Goal: Information Seeking & Learning: Learn about a topic

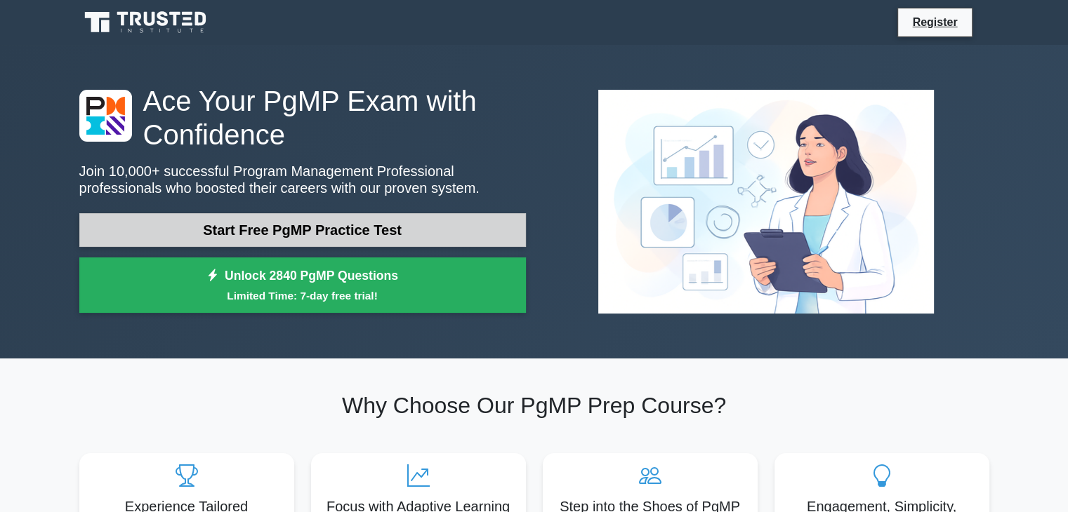
click at [306, 227] on link "Start Free PgMP Practice Test" at bounding box center [302, 230] width 446 height 34
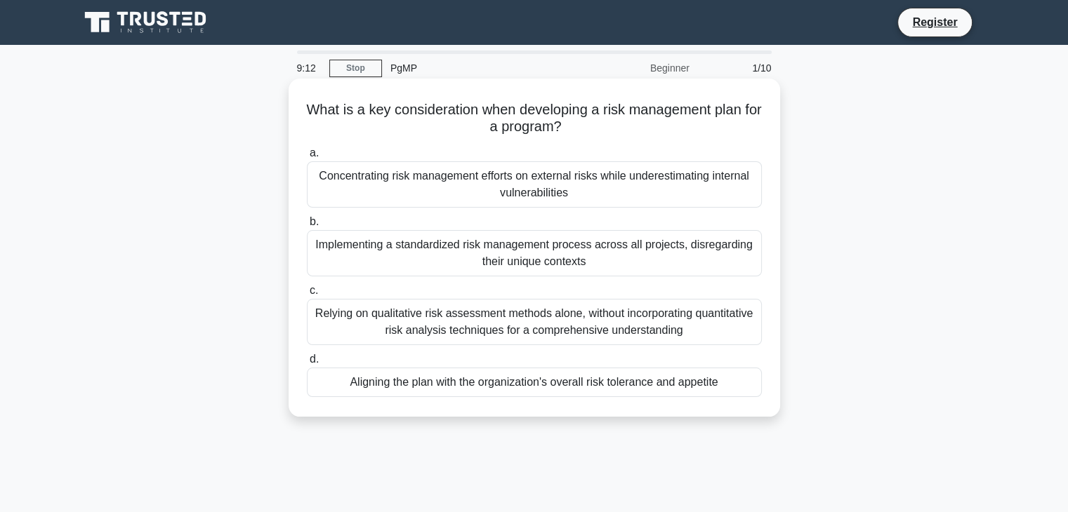
click at [500, 385] on div "Aligning the plan with the organization's overall risk tolerance and appetite" at bounding box center [534, 382] width 455 height 29
click at [307, 364] on input "d. Aligning the plan with the organization's overall risk tolerance and appetite" at bounding box center [307, 359] width 0 height 9
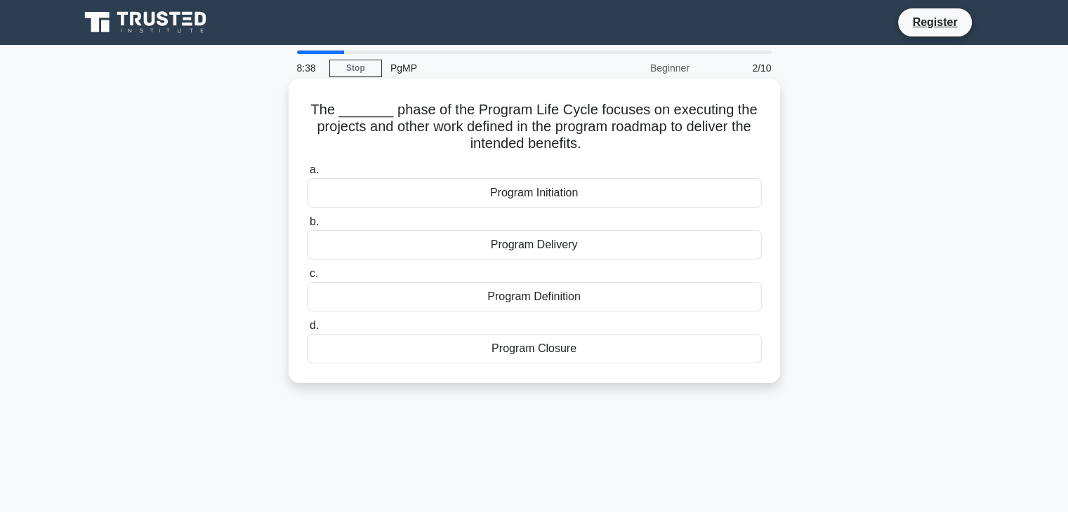
click at [594, 194] on div "Program Initiation" at bounding box center [534, 192] width 455 height 29
click at [307, 175] on input "a. Program Initiation" at bounding box center [307, 170] width 0 height 9
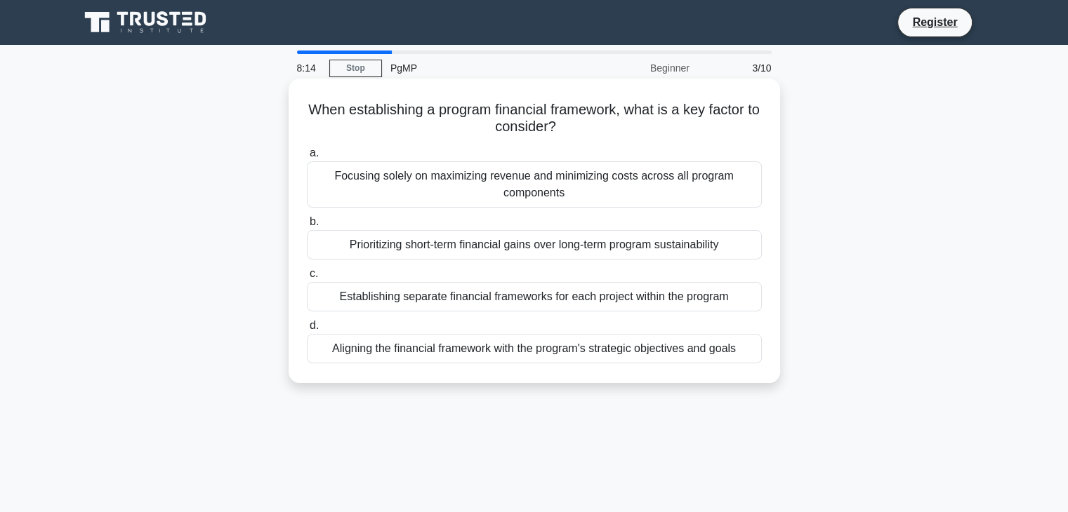
click at [550, 350] on div "Aligning the financial framework with the program's strategic objectives and go…" at bounding box center [534, 348] width 455 height 29
click at [307, 331] on input "d. Aligning the financial framework with the program's strategic objectives and…" at bounding box center [307, 325] width 0 height 9
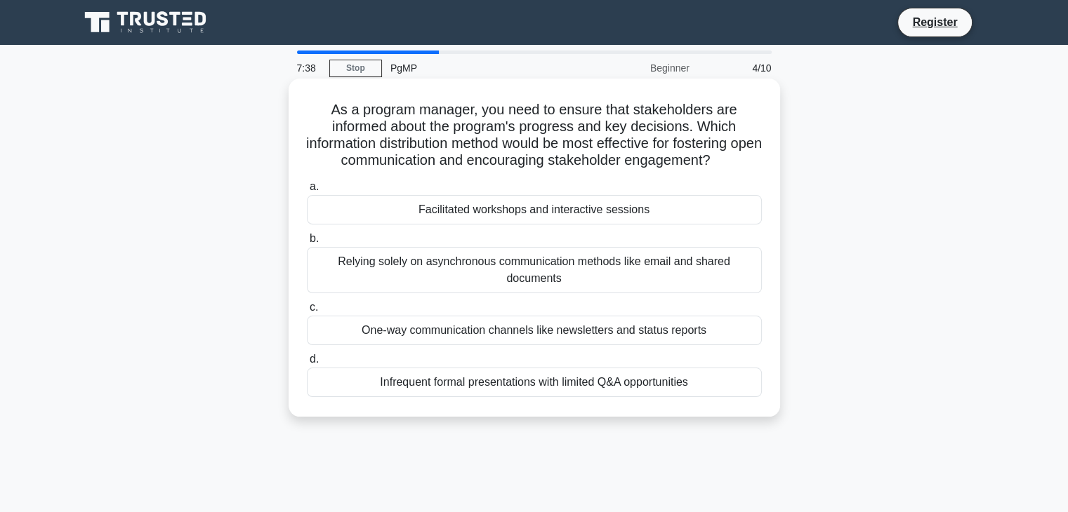
click at [498, 206] on div "Facilitated workshops and interactive sessions" at bounding box center [534, 209] width 455 height 29
click at [307, 192] on input "a. Facilitated workshops and interactive sessions" at bounding box center [307, 186] width 0 height 9
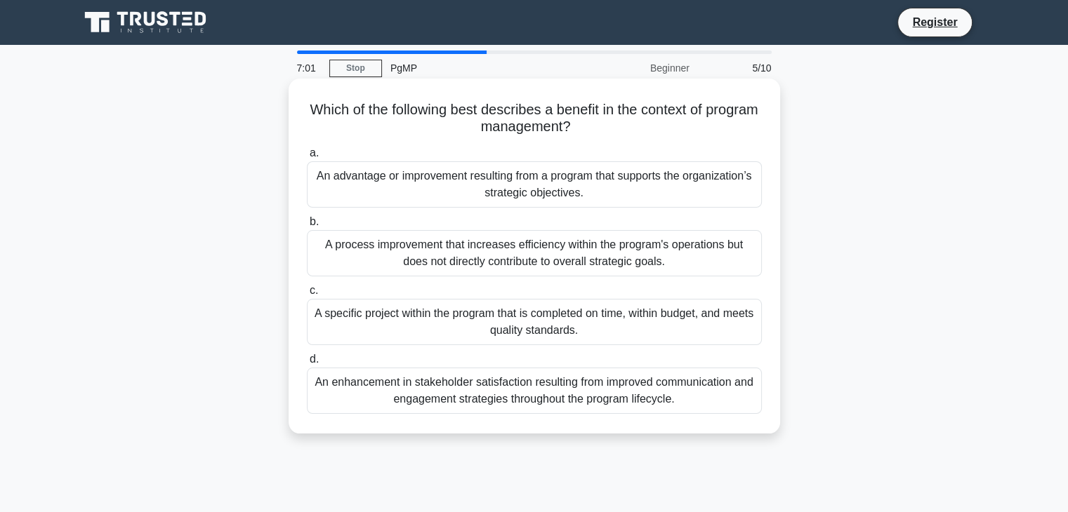
click at [512, 381] on div "An enhancement in stakeholder satisfaction resulting from improved communicatio…" at bounding box center [534, 391] width 455 height 46
click at [307, 364] on input "d. An enhancement in stakeholder satisfaction resulting from improved communica…" at bounding box center [307, 359] width 0 height 9
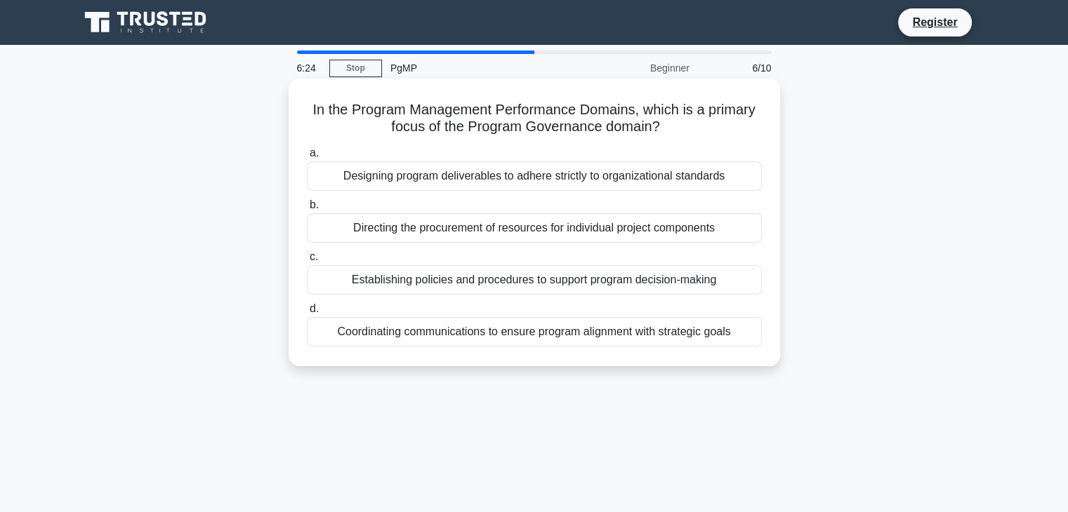
click at [510, 279] on div "Establishing policies and procedures to support program decision-making" at bounding box center [534, 279] width 455 height 29
click at [307, 262] on input "c. Establishing policies and procedures to support program decision-making" at bounding box center [307, 257] width 0 height 9
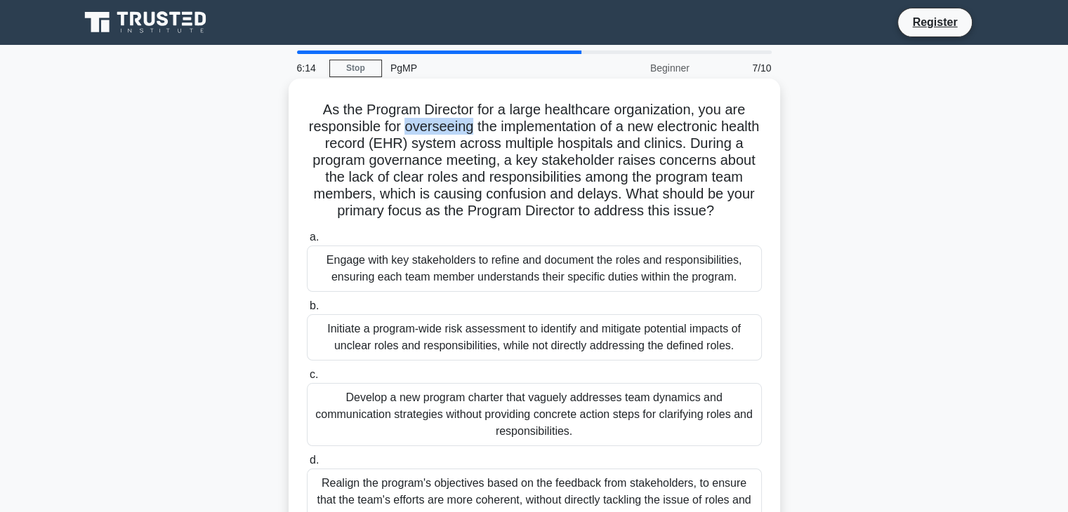
drag, startPoint x: 424, startPoint y: 129, endPoint x: 488, endPoint y: 127, distance: 64.6
click at [488, 127] on h5 "As the Program Director for a large healthcare organization, you are responsibl…" at bounding box center [534, 160] width 458 height 119
drag, startPoint x: 496, startPoint y: 126, endPoint x: 618, endPoint y: 133, distance: 121.6
click at [618, 133] on h5 "As the Program Director for a large healthcare organization, you are responsibl…" at bounding box center [534, 160] width 458 height 119
click at [668, 126] on h5 "As the Program Director for a large healthcare organization, you are responsibl…" at bounding box center [534, 160] width 458 height 119
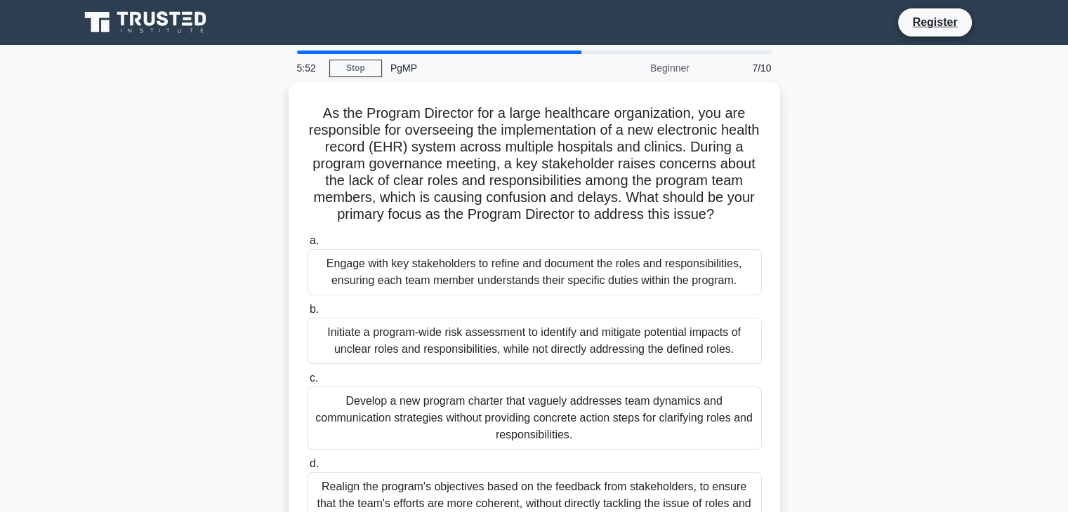
scroll to position [70, 0]
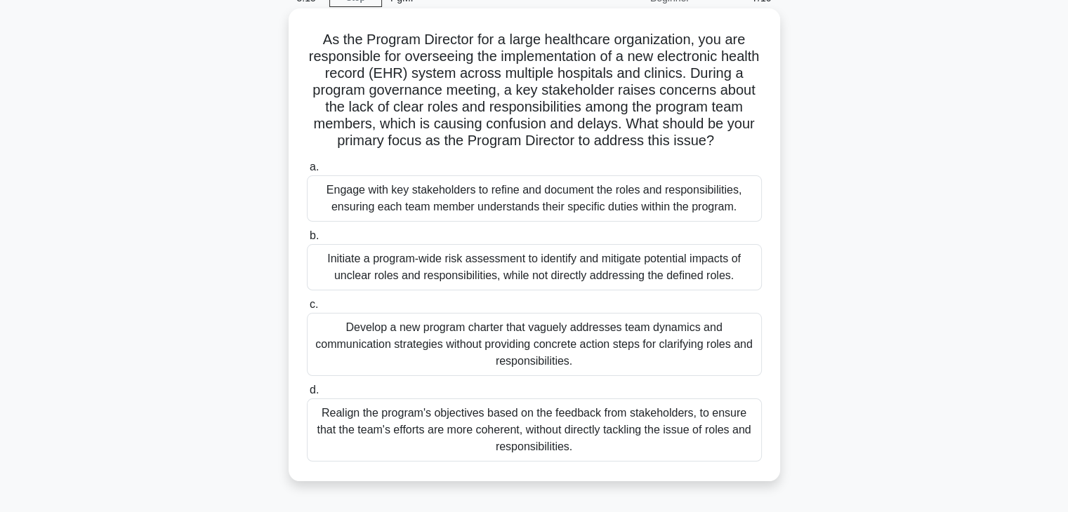
click at [531, 203] on div "Engage with key stakeholders to refine and document the roles and responsibilit…" at bounding box center [534, 198] width 455 height 46
click at [307, 172] on input "a. Engage with key stakeholders to refine and document the roles and responsibi…" at bounding box center [307, 167] width 0 height 9
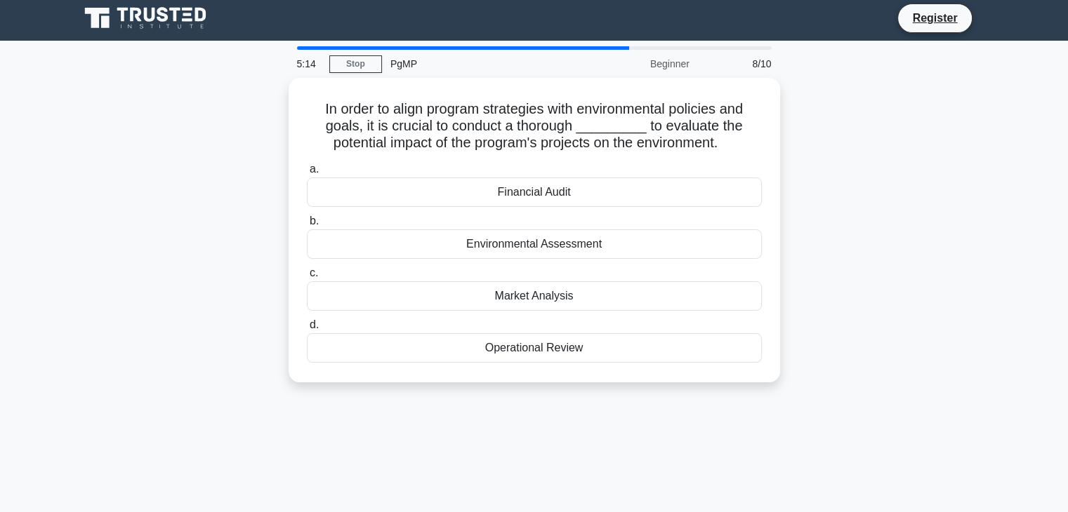
scroll to position [0, 0]
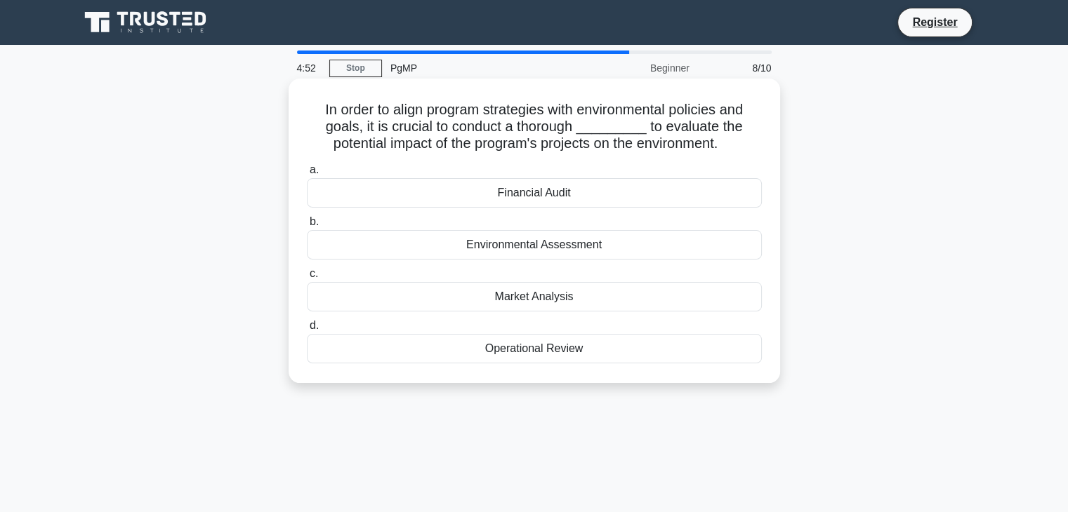
click at [559, 249] on div "Environmental Assessment" at bounding box center [534, 244] width 455 height 29
click at [307, 227] on input "b. Environmental Assessment" at bounding box center [307, 222] width 0 height 9
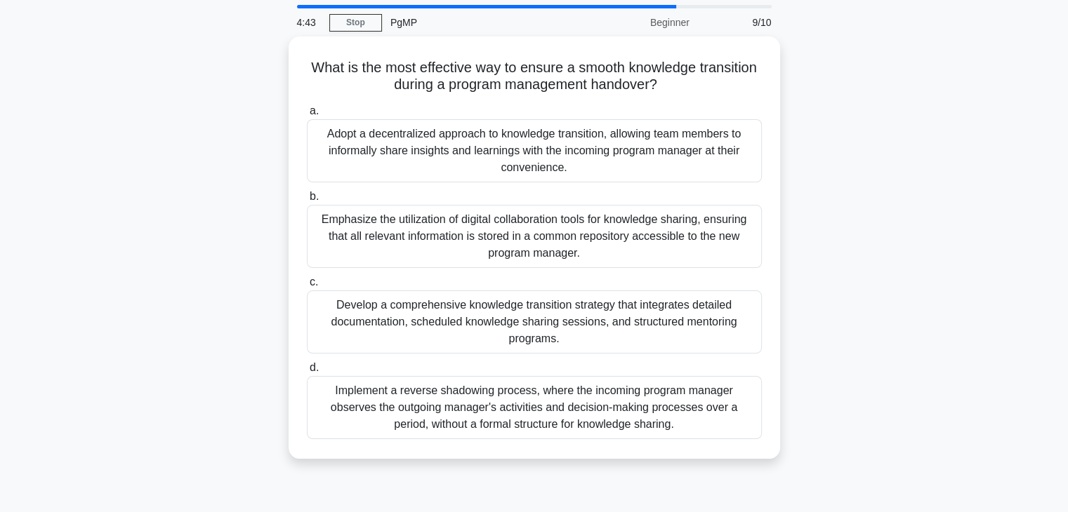
scroll to position [70, 0]
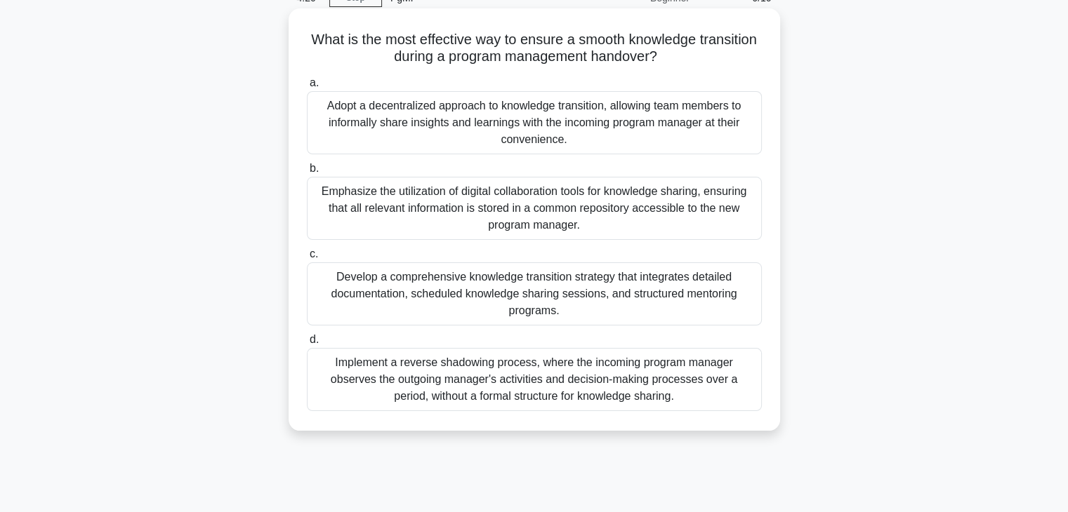
click at [519, 293] on div "Develop a comprehensive knowledge transition strategy that integrates detailed …" at bounding box center [534, 293] width 455 height 63
click at [307, 259] on input "c. Develop a comprehensive knowledge transition strategy that integrates detail…" at bounding box center [307, 254] width 0 height 9
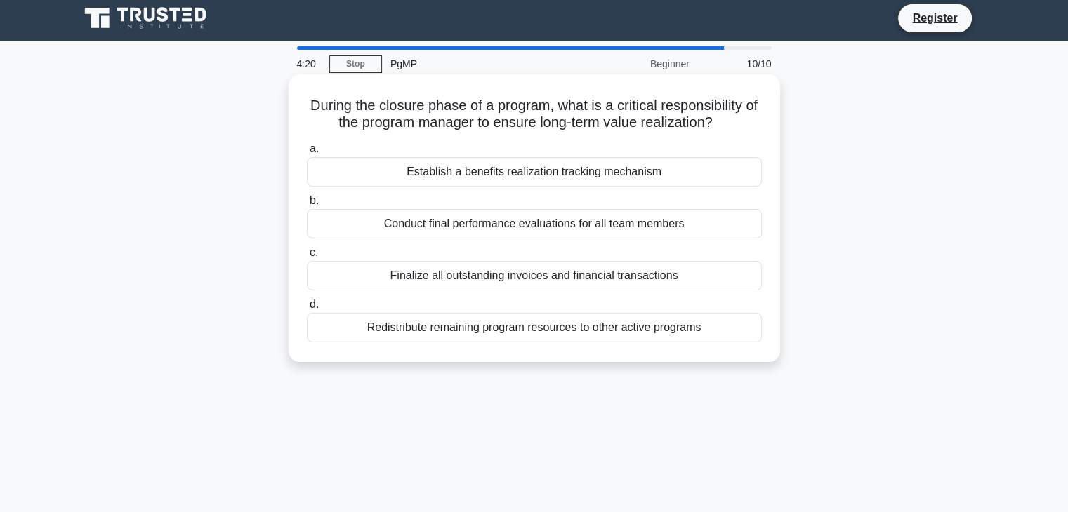
scroll to position [0, 0]
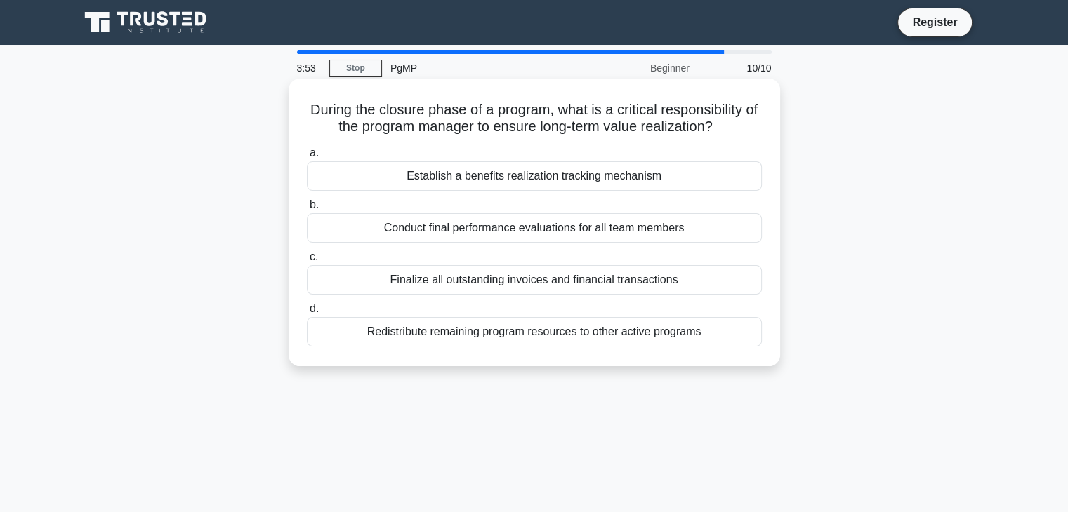
click at [514, 231] on div "Conduct final performance evaluations for all team members" at bounding box center [534, 227] width 455 height 29
click at [307, 210] on input "b. Conduct final performance evaluations for all team members" at bounding box center [307, 205] width 0 height 9
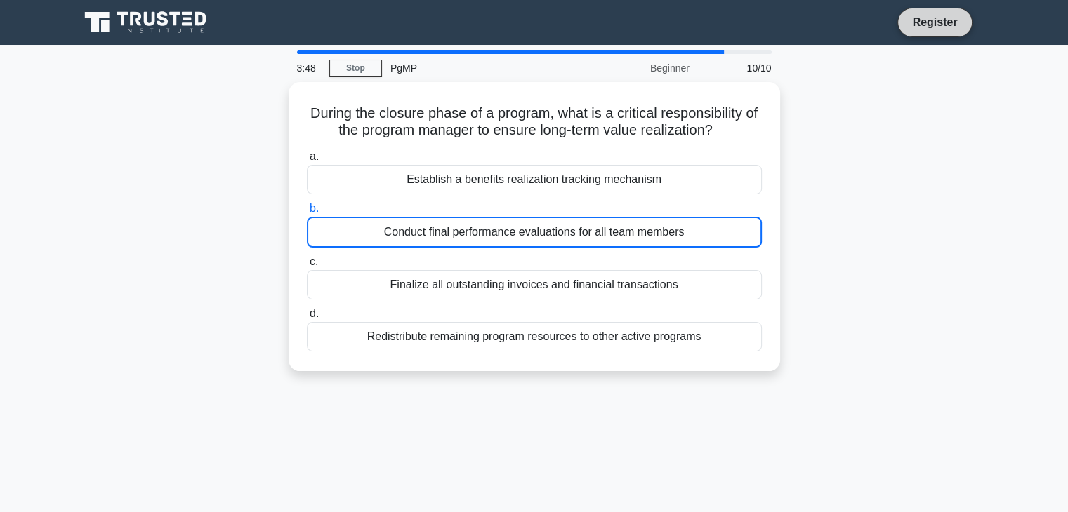
click at [928, 24] on link "Register" at bounding box center [934, 22] width 62 height 18
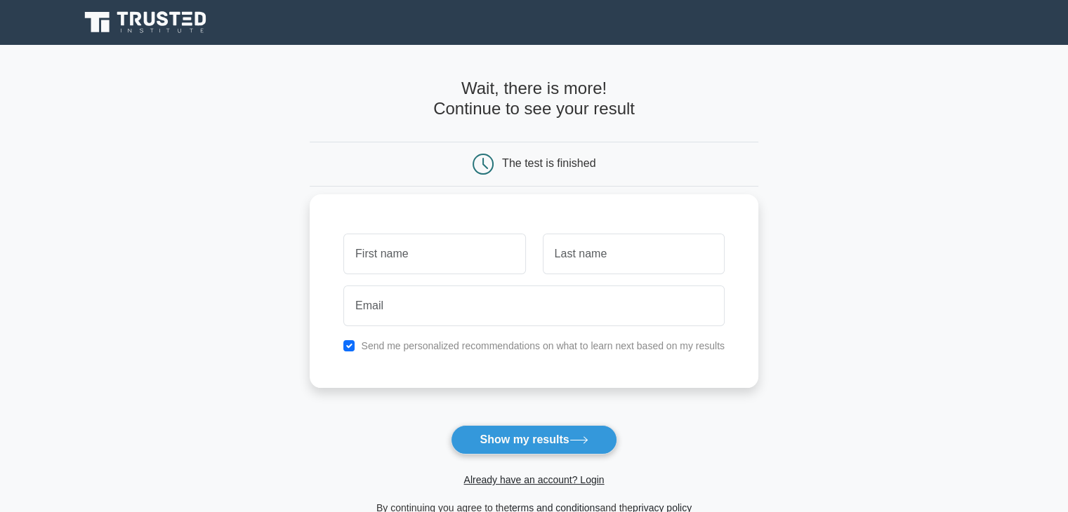
click at [408, 253] on input "text" at bounding box center [434, 254] width 182 height 41
type input "Md Golam"
click at [624, 257] on input "text" at bounding box center [634, 254] width 182 height 41
type input "Quawser"
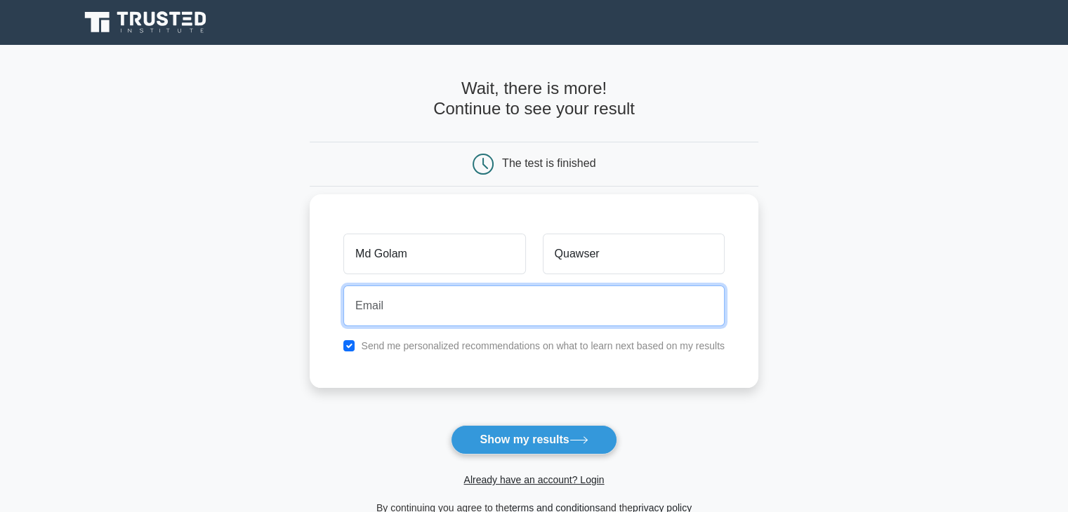
click at [477, 321] on input "email" at bounding box center [533, 306] width 381 height 41
type input "golamquawser@yahoo.com"
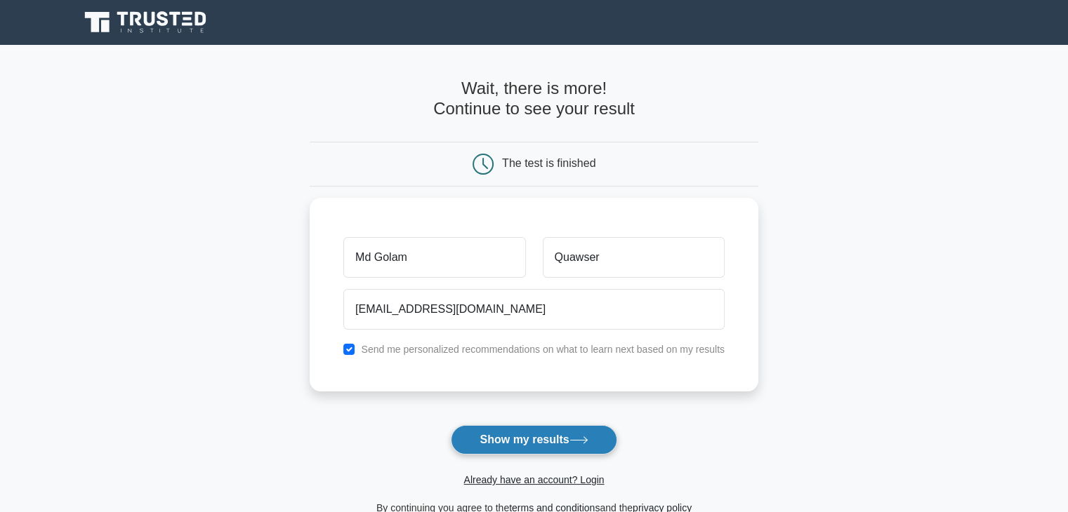
click at [564, 434] on button "Show my results" at bounding box center [534, 439] width 166 height 29
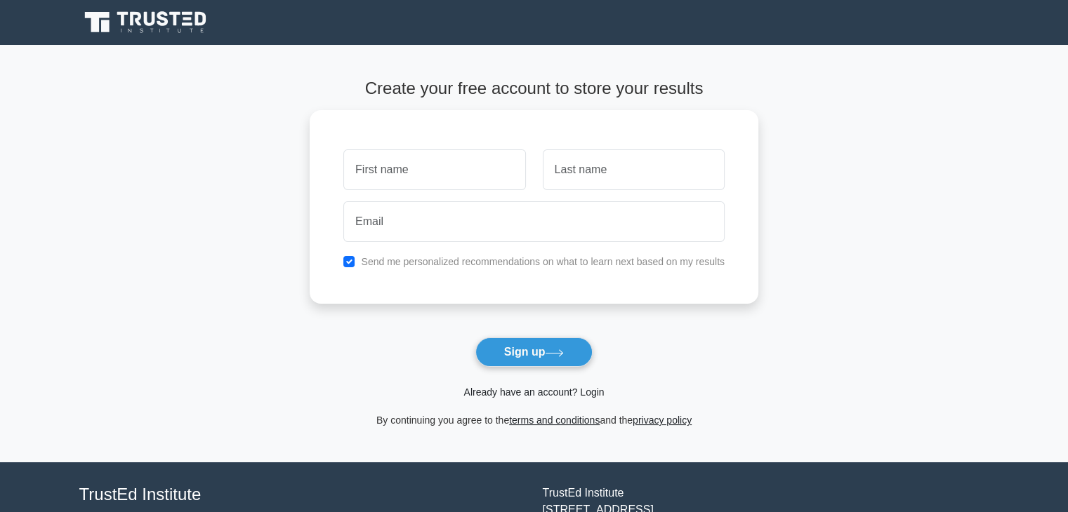
click at [544, 394] on link "Already have an account? Login" at bounding box center [533, 392] width 140 height 11
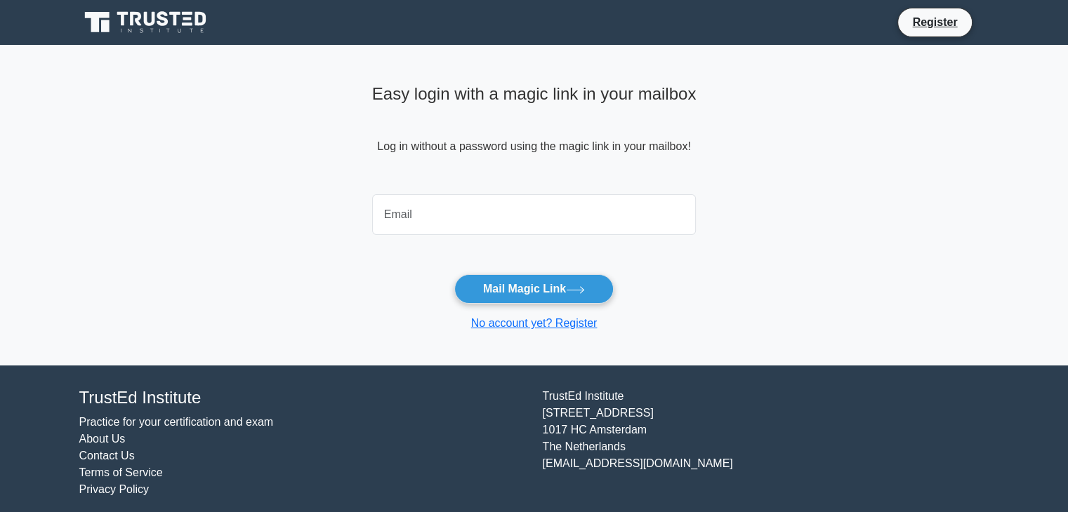
click at [420, 206] on input "email" at bounding box center [534, 214] width 324 height 41
type input "[EMAIL_ADDRESS][DOMAIN_NAME]"
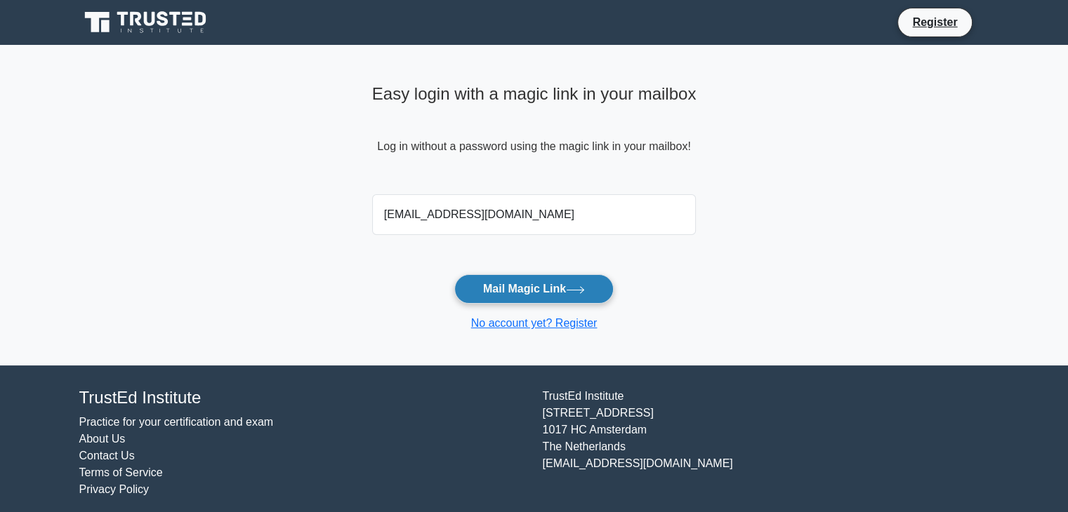
click at [553, 287] on button "Mail Magic Link" at bounding box center [533, 288] width 159 height 29
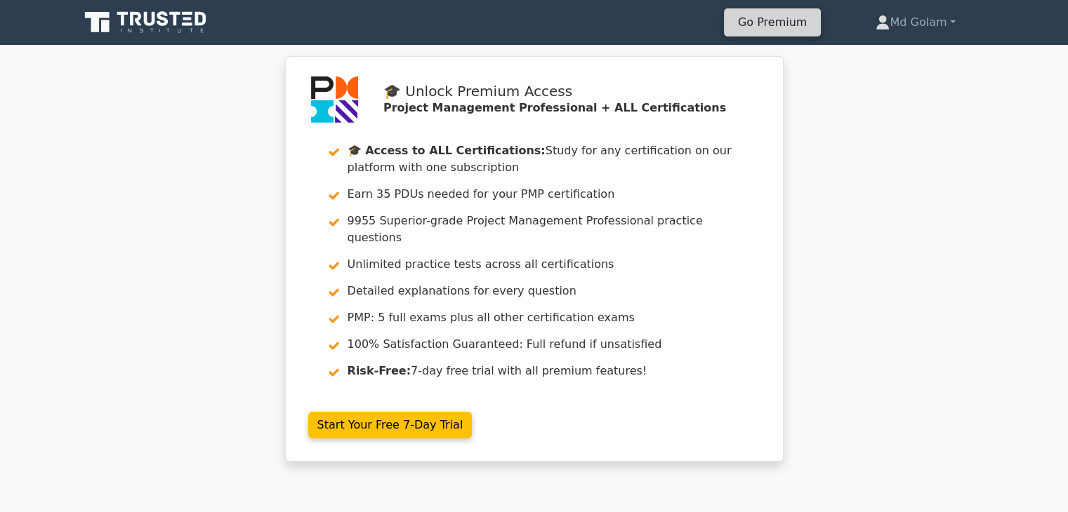
click at [769, 13] on link "Go Premium" at bounding box center [772, 22] width 86 height 19
